Goal: Task Accomplishment & Management: Manage account settings

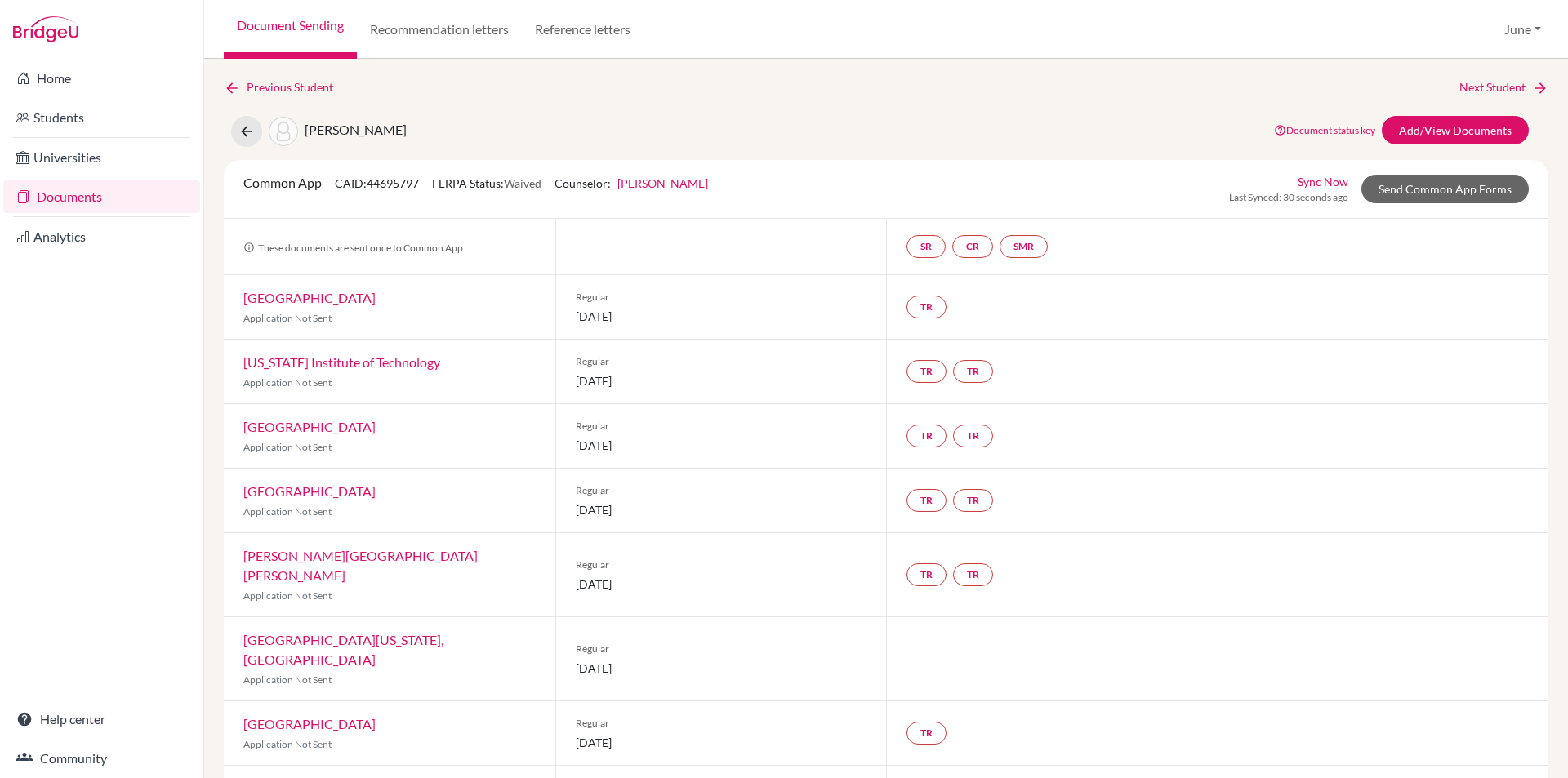
scroll to position [449, 0]
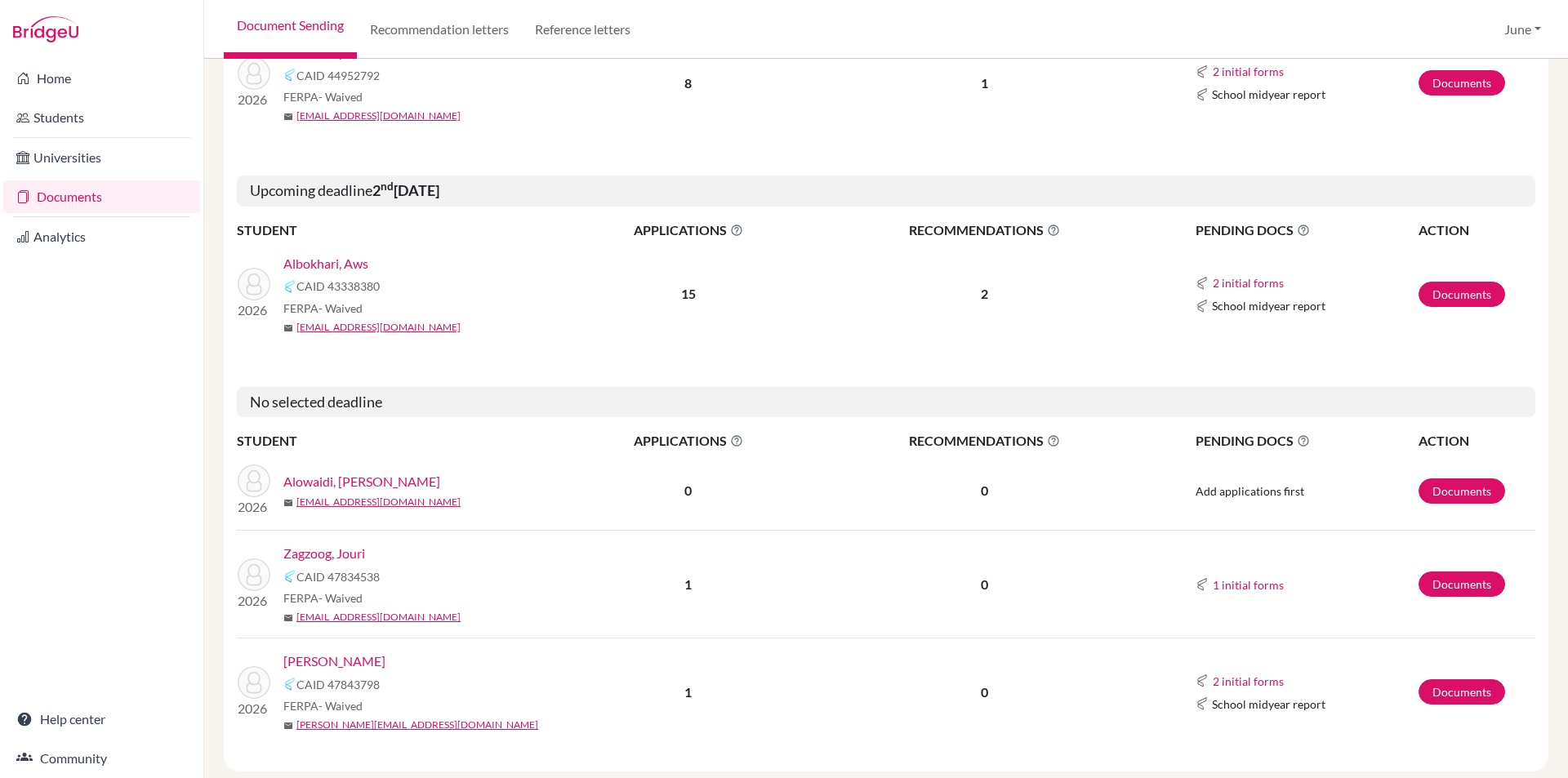
scroll to position [1154, 0]
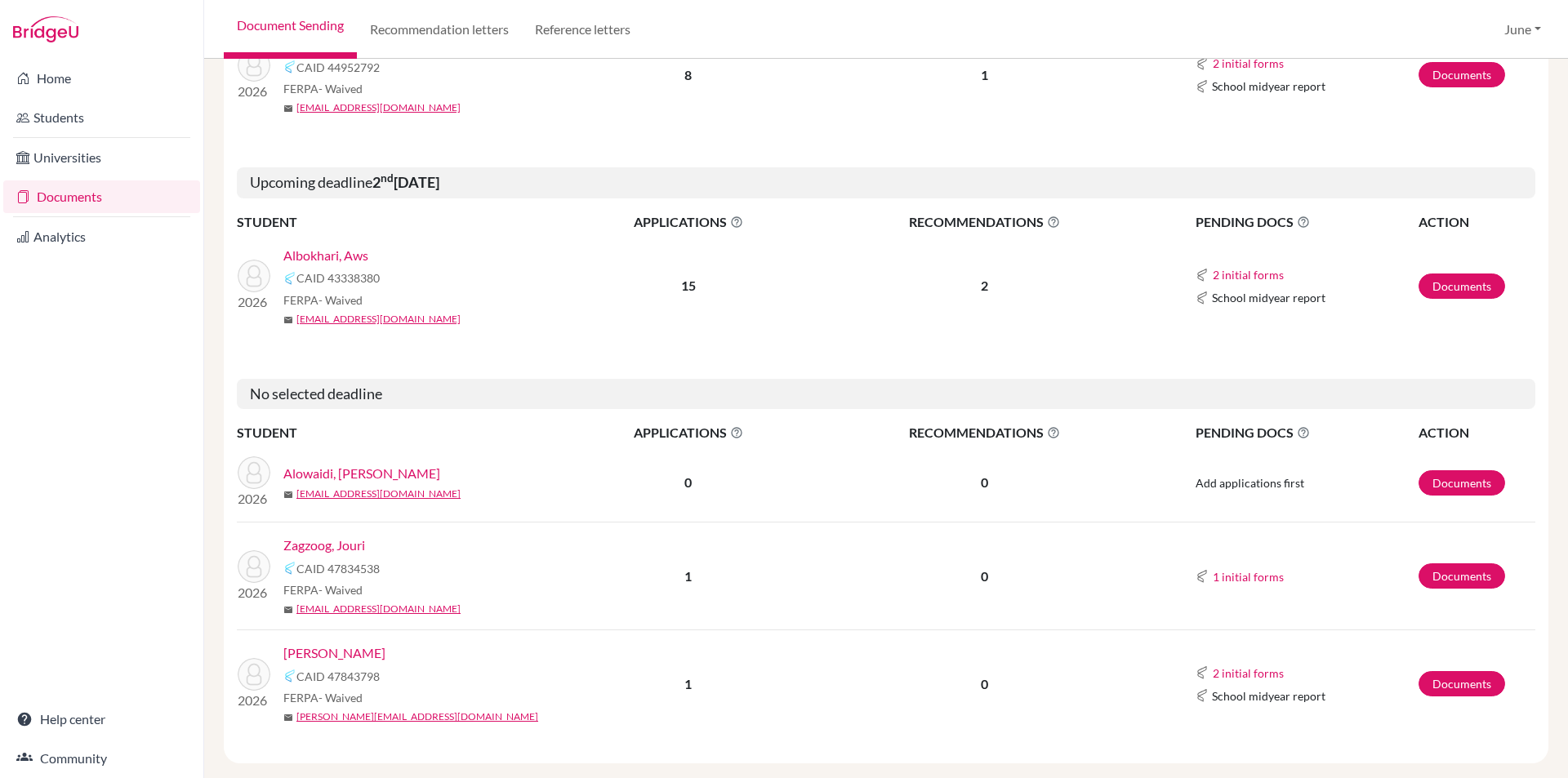
click at [345, 464] on link "Alowaidi, [PERSON_NAME]" at bounding box center [362, 474] width 156 height 20
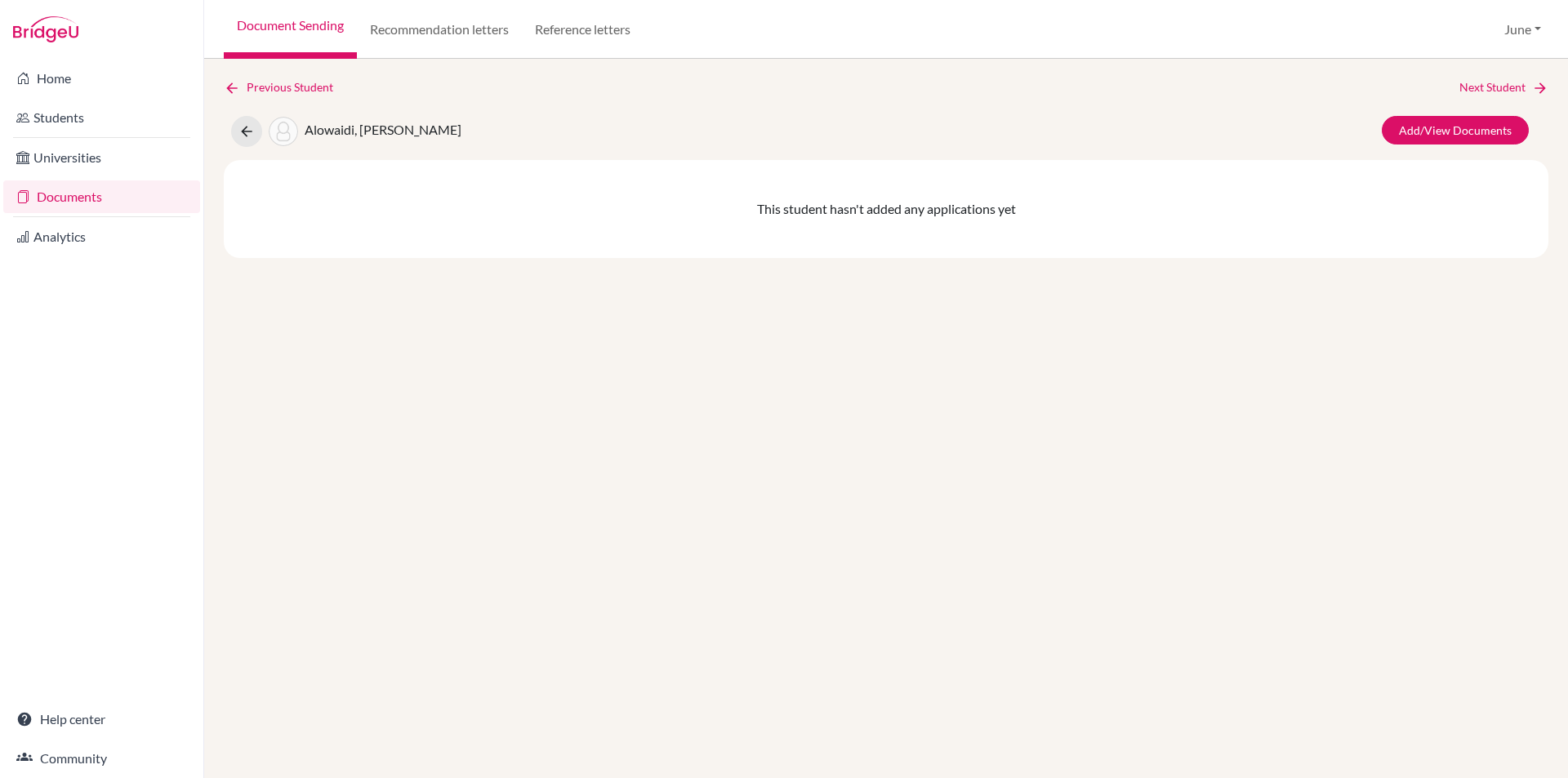
click at [70, 196] on link "Documents" at bounding box center [101, 197] width 197 height 33
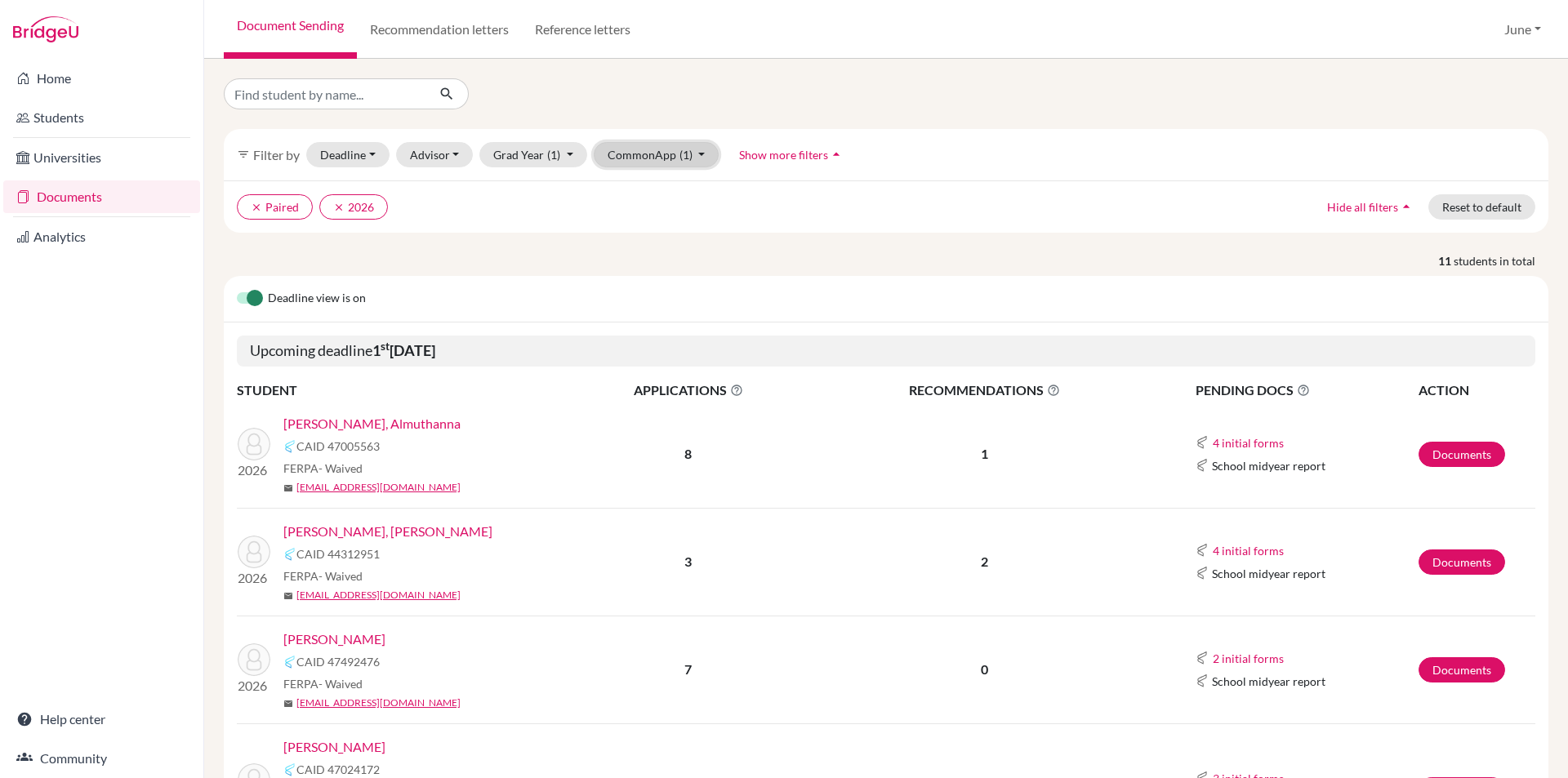
click at [702, 152] on button "CommonApp (1)" at bounding box center [657, 154] width 126 height 25
click at [704, 253] on span "FERPA not answered" at bounding box center [673, 255] width 119 height 20
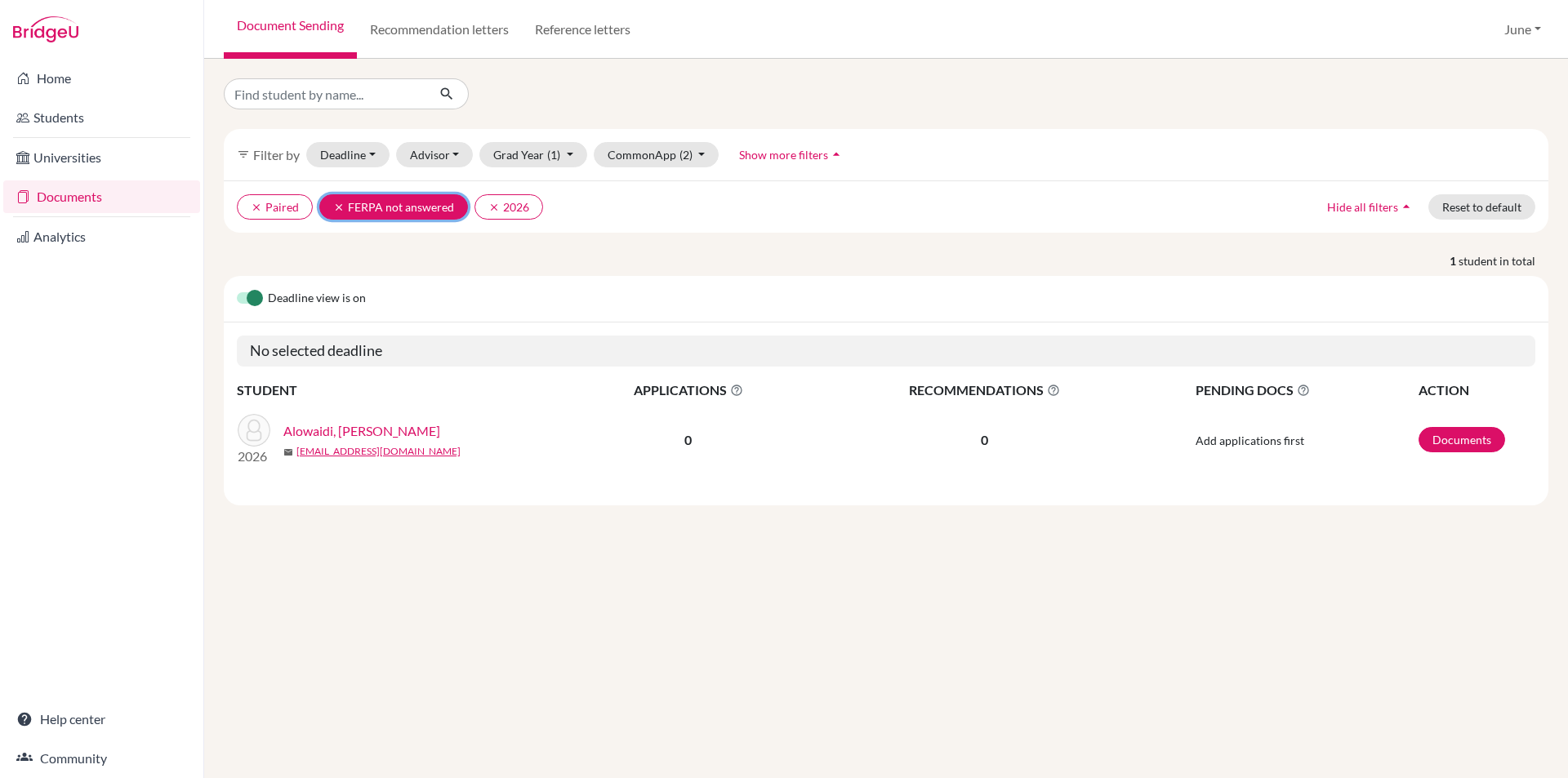
click at [338, 207] on icon "clear" at bounding box center [339, 207] width 11 height 11
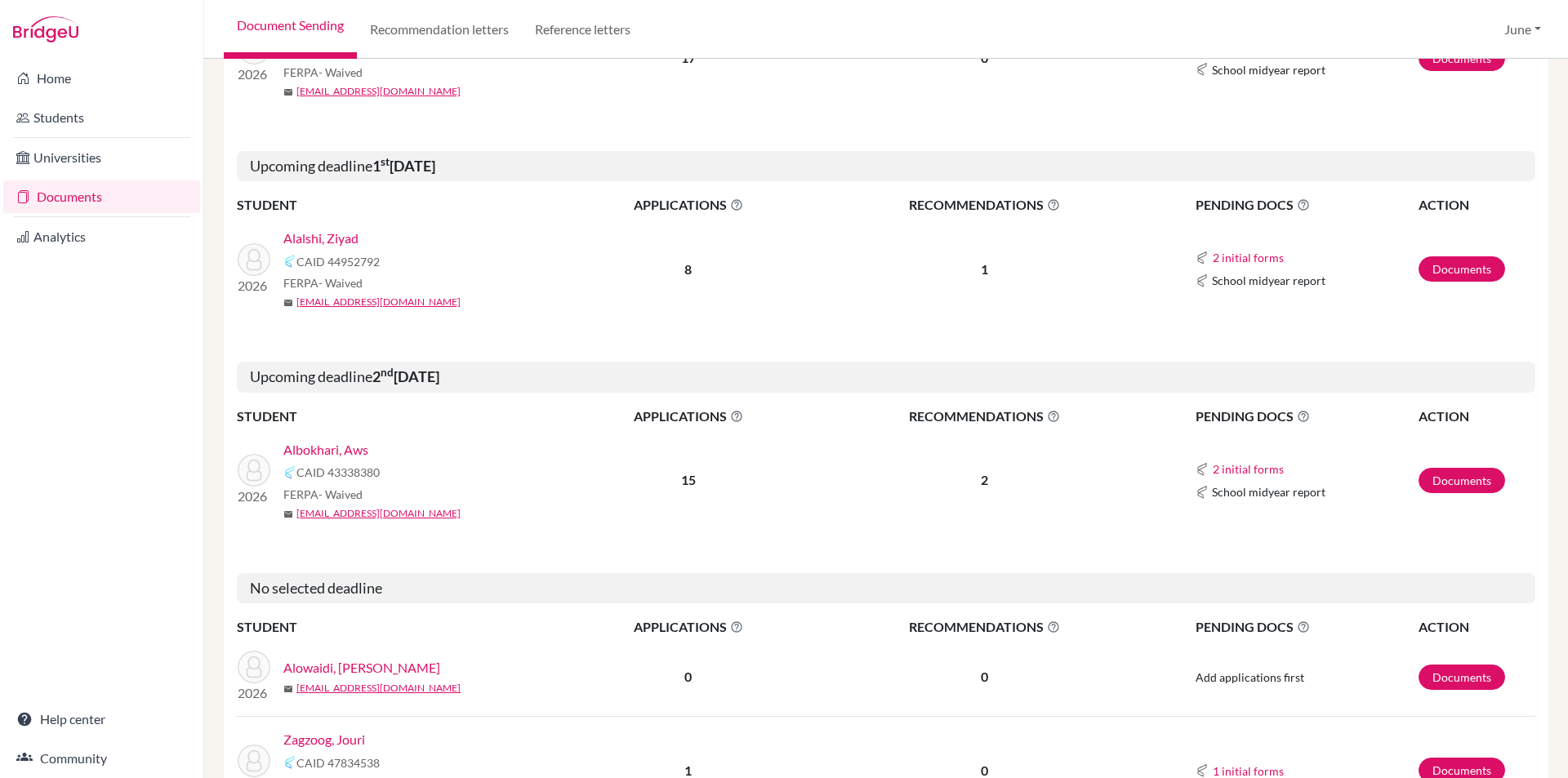
scroll to position [1154, 0]
